Goal: Learn about a topic

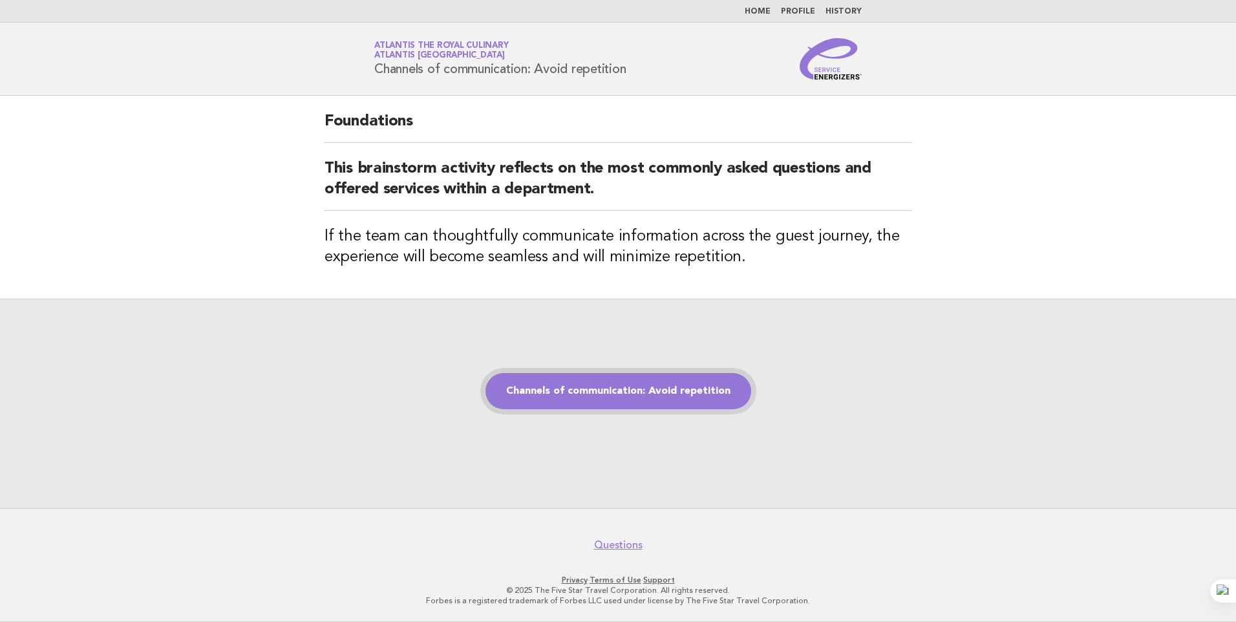
click at [606, 390] on link "Channels of communication: Avoid repetition" at bounding box center [618, 391] width 266 height 36
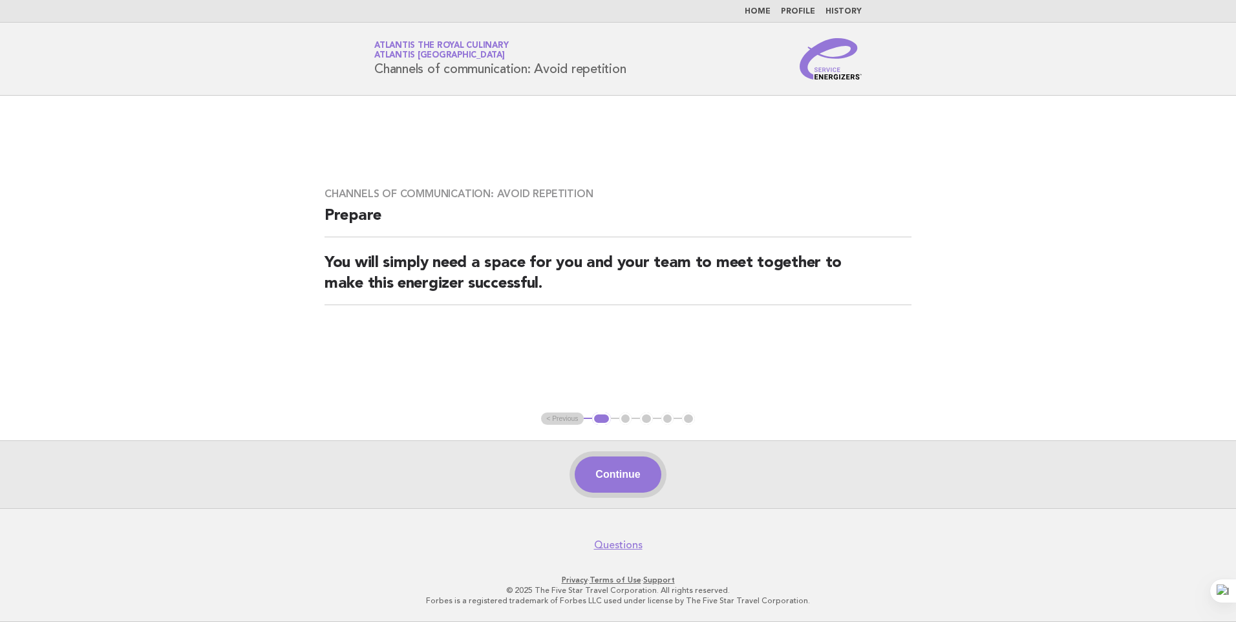
click at [635, 475] on button "Continue" at bounding box center [618, 474] width 86 height 36
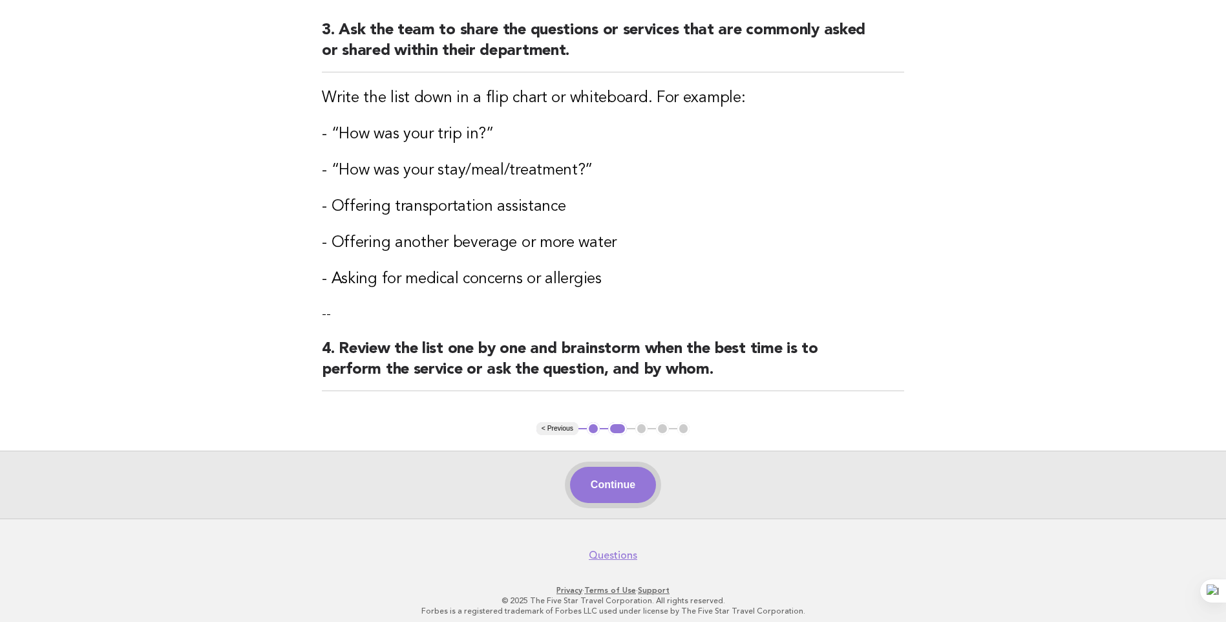
click at [608, 492] on button "Continue" at bounding box center [613, 485] width 86 height 36
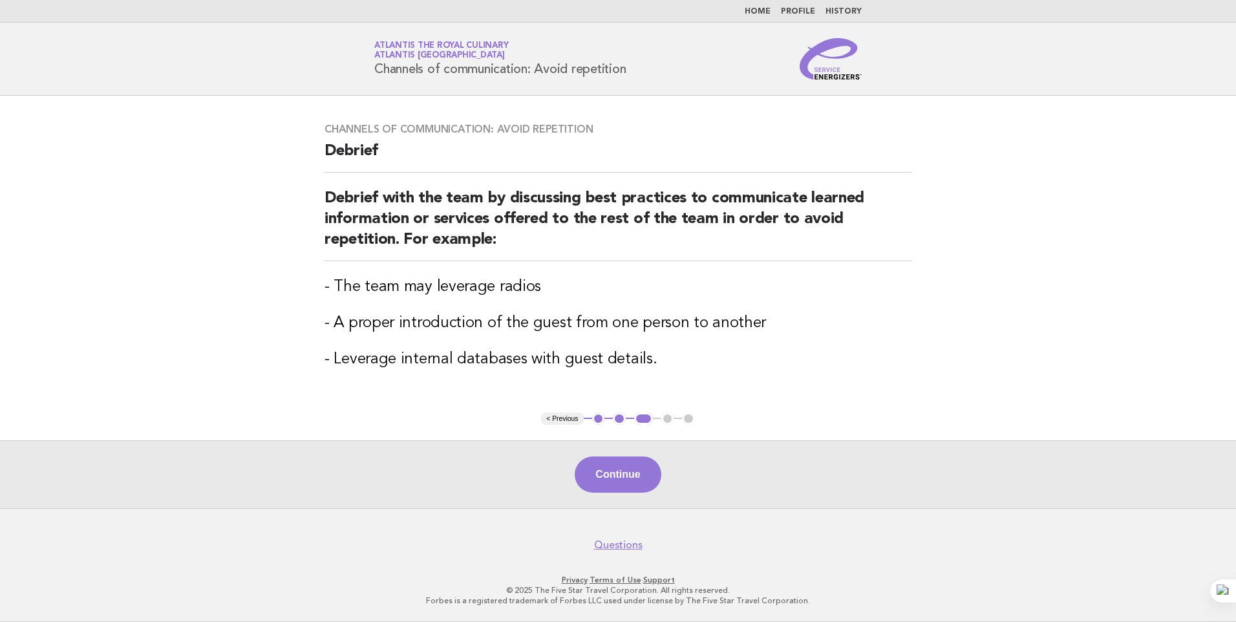
click at [633, 473] on button "Continue" at bounding box center [618, 474] width 86 height 36
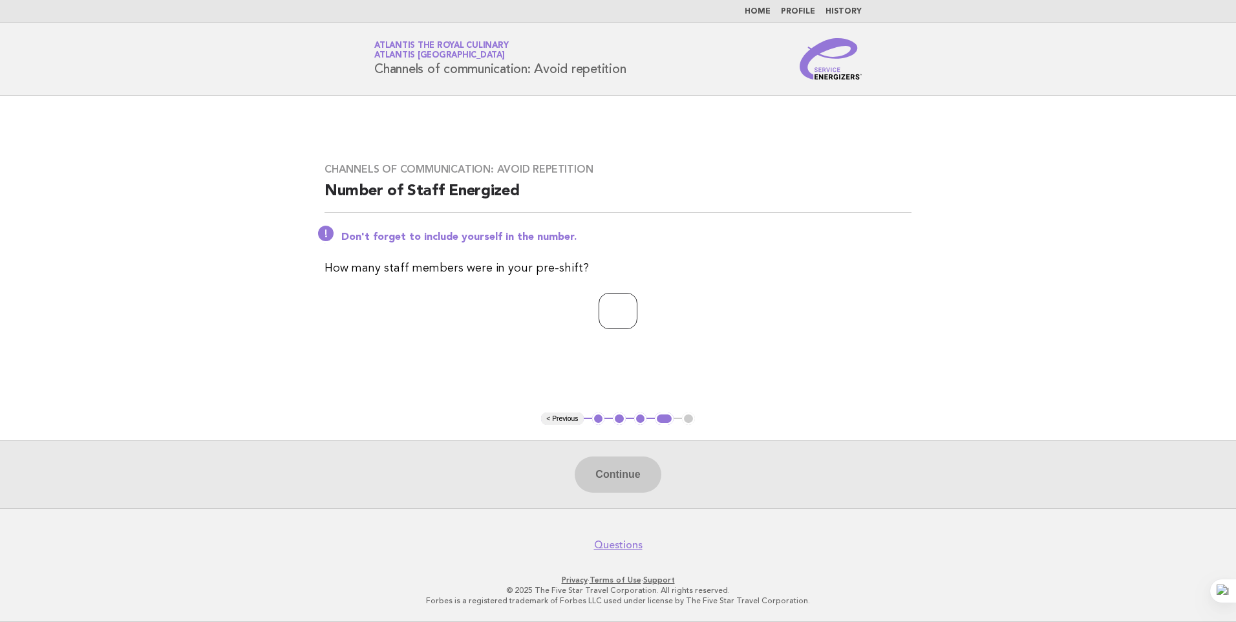
click at [599, 309] on input "number" at bounding box center [618, 311] width 39 height 36
type input "**"
click at [650, 482] on button "Continue" at bounding box center [618, 474] width 86 height 36
